Goal: Download file/media

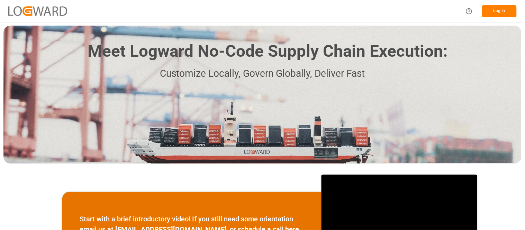
click at [491, 11] on button "Log In" at bounding box center [499, 11] width 35 height 12
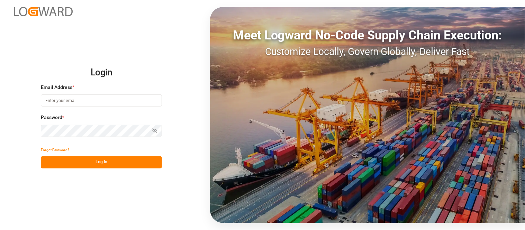
click at [121, 100] on input at bounding box center [101, 100] width 121 height 12
type input "[PERSON_NAME][DOMAIN_NAME][EMAIL_ADDRESS][DOMAIN_NAME]"
click at [156, 132] on icon "button" at bounding box center [155, 131] width 4 height 4
click at [118, 164] on button "Log In" at bounding box center [101, 162] width 121 height 12
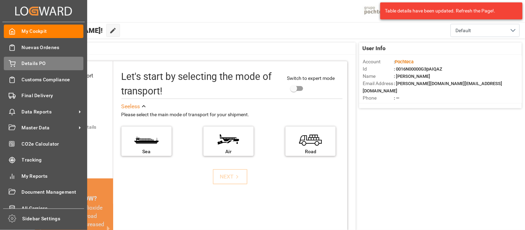
click at [25, 66] on span "Details PO" at bounding box center [53, 63] width 62 height 7
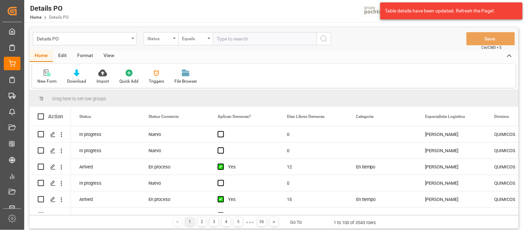
click at [130, 40] on div "Details PO" at bounding box center [85, 38] width 104 height 13
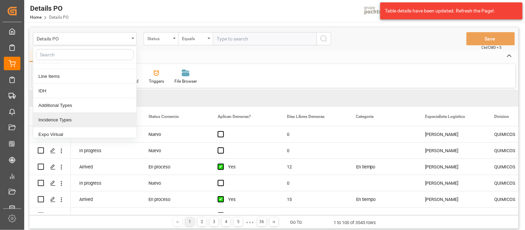
scroll to position [77, 0]
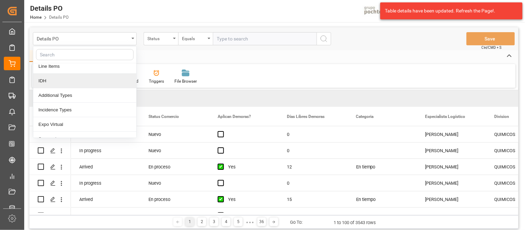
click at [50, 81] on div "IDH" at bounding box center [84, 81] width 103 height 15
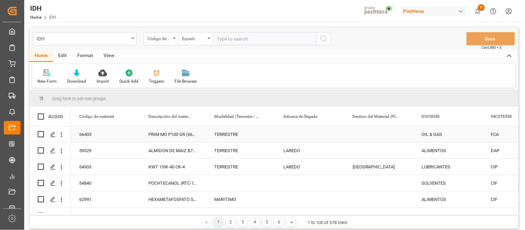
click at [238, 136] on div "TERRESTRE" at bounding box center [240, 134] width 69 height 16
click at [74, 75] on icon at bounding box center [77, 73] width 6 height 7
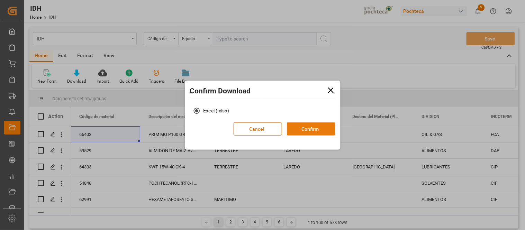
click at [306, 130] on button "Confirm" at bounding box center [311, 128] width 48 height 13
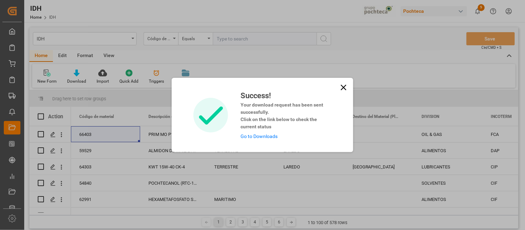
click at [257, 137] on link "Go to Downloads" at bounding box center [258, 137] width 37 height 6
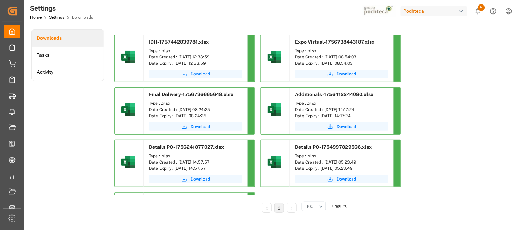
click at [199, 74] on span "Download" at bounding box center [200, 74] width 19 height 6
